Goal: Transaction & Acquisition: Purchase product/service

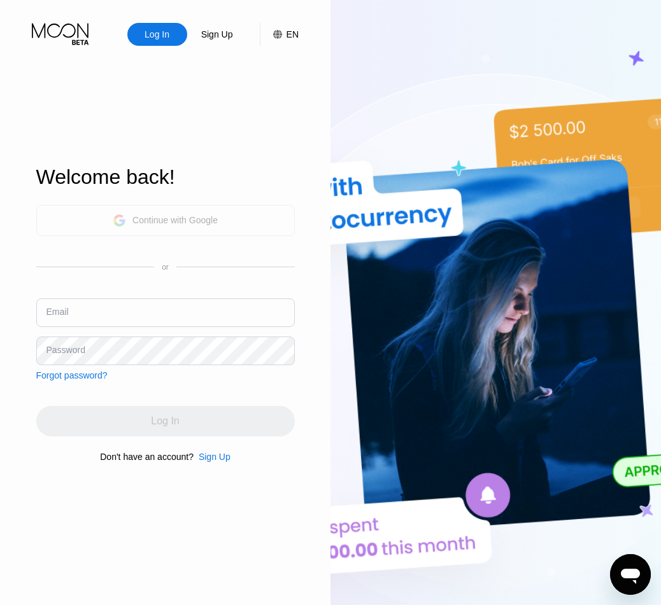
click at [204, 225] on div "Continue with Google" at bounding box center [165, 221] width 105 height 20
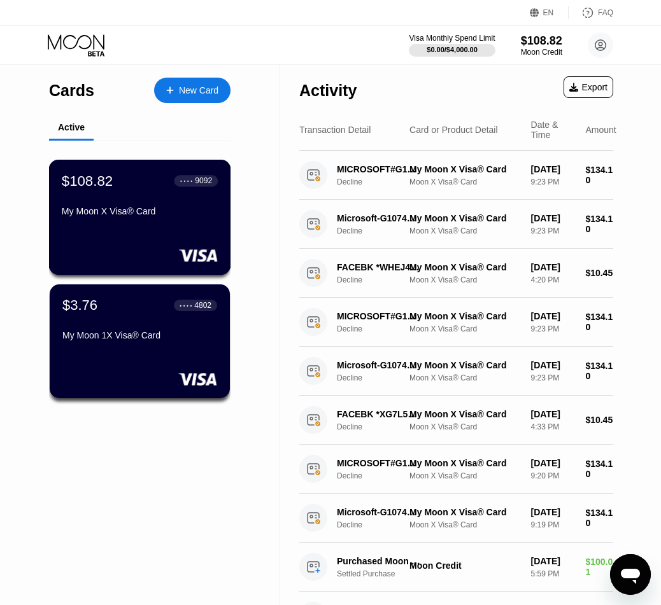
click at [138, 212] on div "My Moon X Visa® Card" at bounding box center [140, 211] width 156 height 10
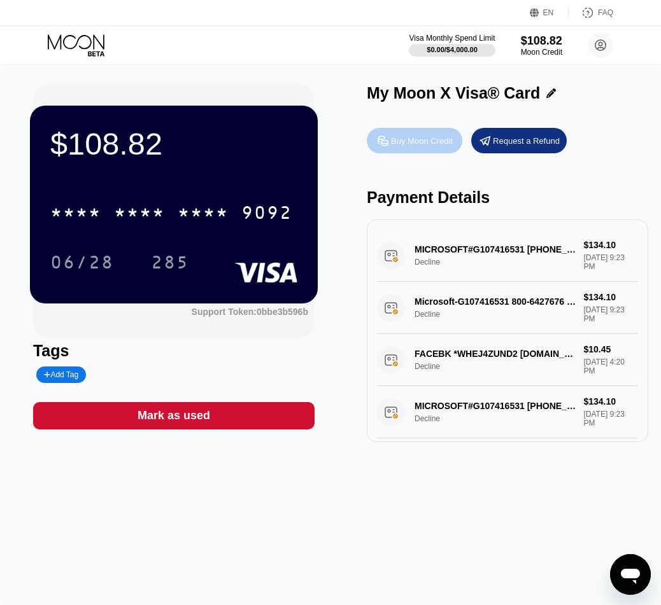
click at [407, 142] on div "Buy Moon Credit" at bounding box center [422, 141] width 62 height 11
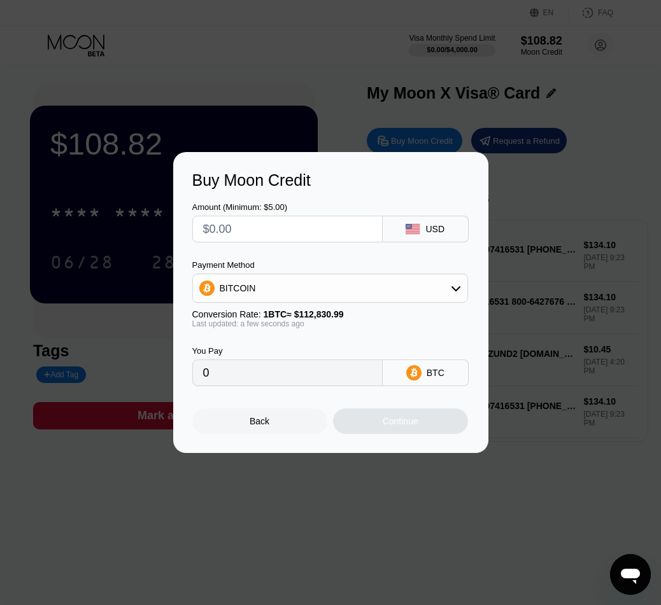
click at [269, 230] on input "text" at bounding box center [287, 228] width 169 height 25
type input "$4"
type input "0.00003546"
type input "$40"
type input "0.00035452"
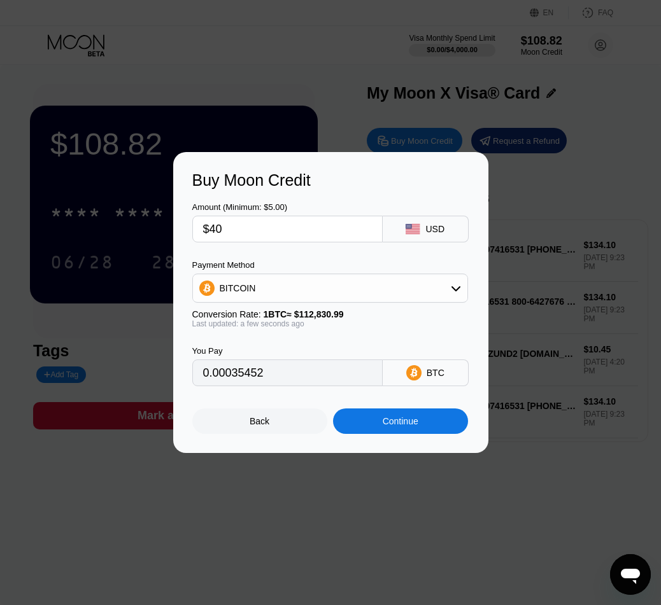
type input "$40"
click at [410, 423] on div "Continue" at bounding box center [400, 421] width 36 height 10
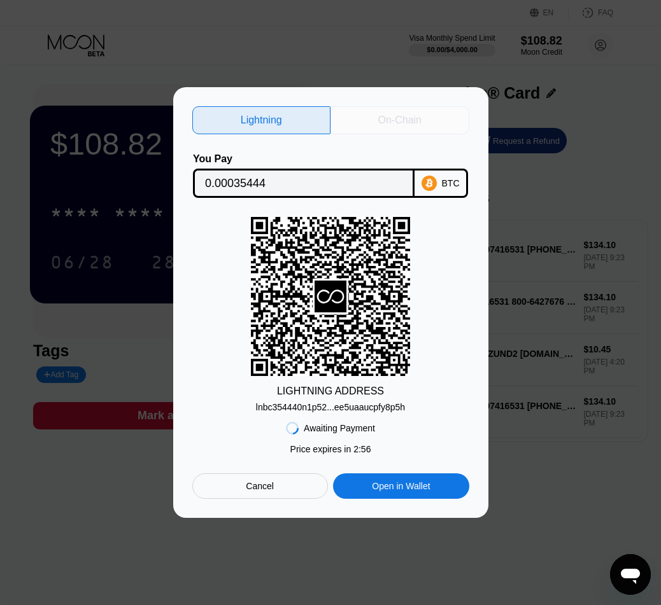
click at [403, 114] on div "On-Chain" at bounding box center [399, 120] width 43 height 13
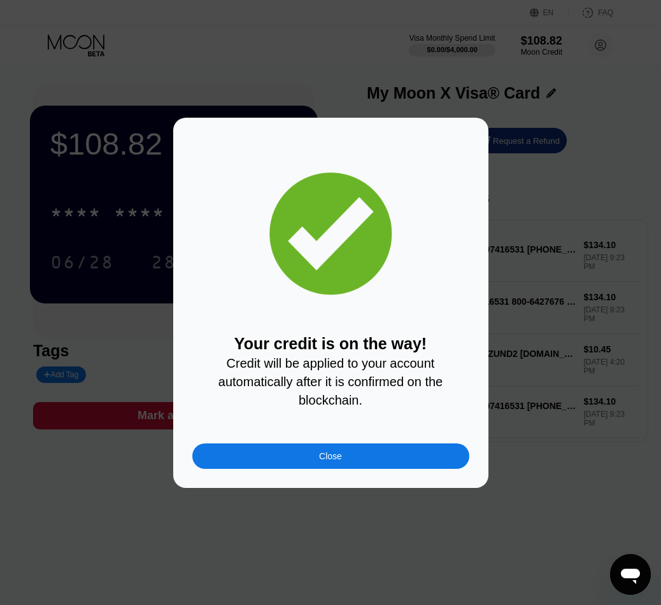
click at [374, 451] on div "Close" at bounding box center [330, 456] width 277 height 25
